Goal: Navigation & Orientation: Find specific page/section

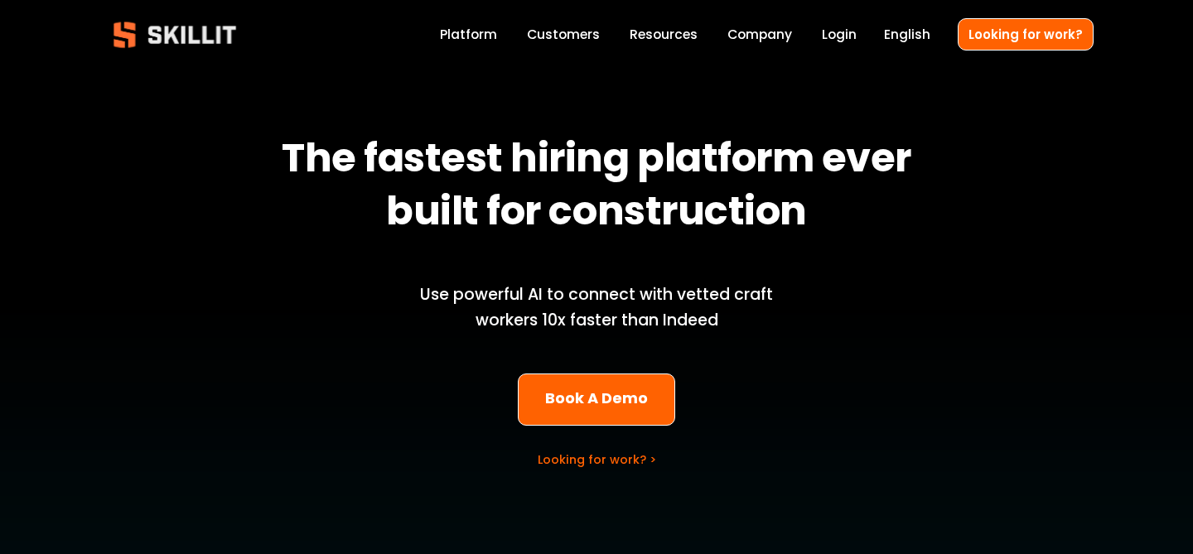
click at [649, 31] on span "Resources" at bounding box center [664, 34] width 68 height 19
click at [0, 0] on link "Help Center" at bounding box center [0, 0] width 0 height 0
click at [565, 36] on link "Customers" at bounding box center [563, 34] width 73 height 22
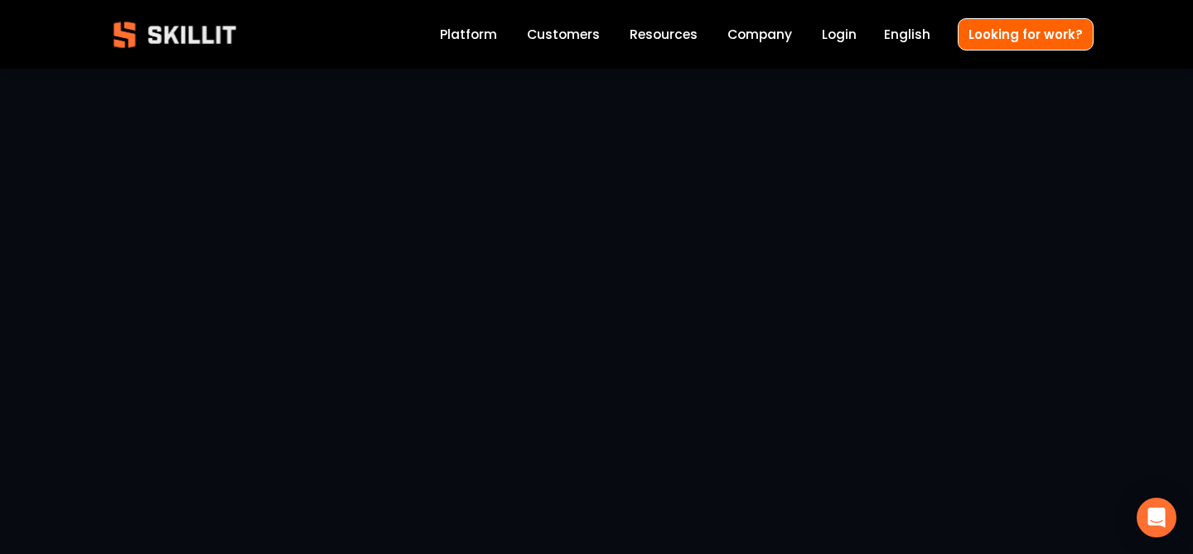
click at [0, 0] on link "Labor Insights" at bounding box center [0, 0] width 0 height 0
